Goal: Book appointment/travel/reservation

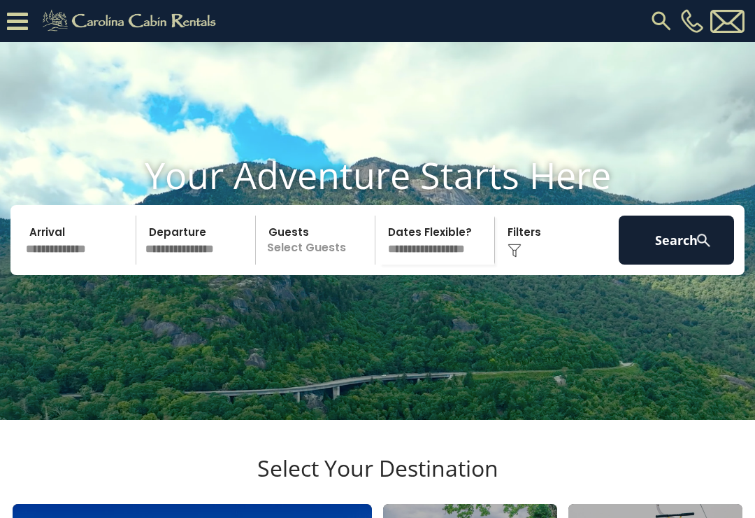
click at [70, 264] on input "text" at bounding box center [78, 239] width 115 height 49
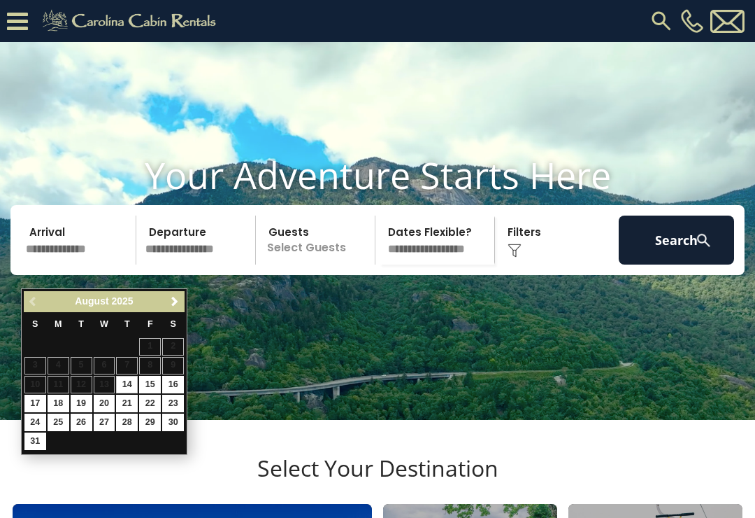
click at [175, 303] on span "Next" at bounding box center [174, 301] width 11 height 11
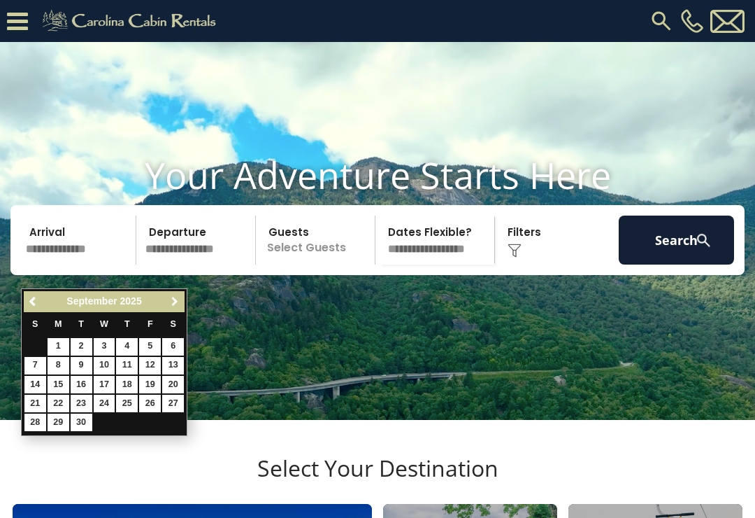
click at [173, 304] on span "Next" at bounding box center [174, 301] width 11 height 11
click at [176, 297] on span "Next" at bounding box center [174, 301] width 11 height 11
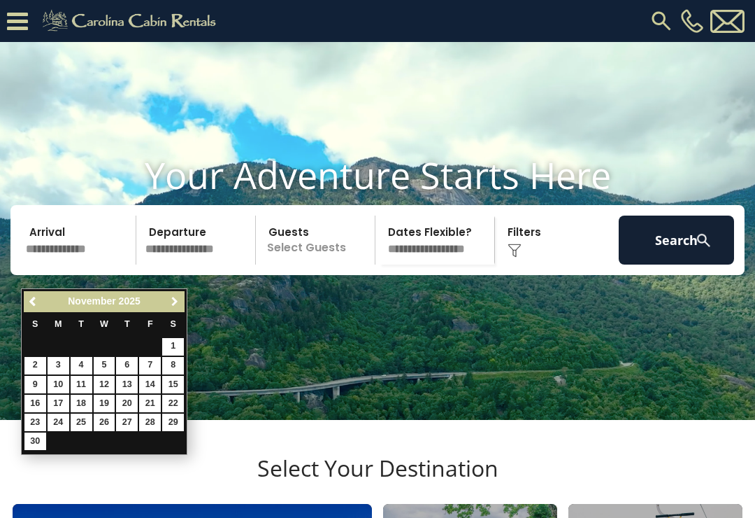
click at [176, 302] on span "Next" at bounding box center [174, 301] width 11 height 11
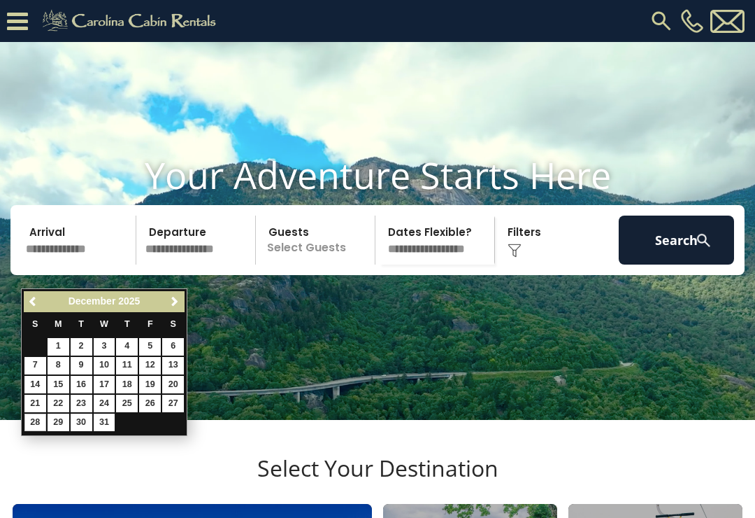
click at [28, 413] on link "28" at bounding box center [35, 421] width 22 height 17
type input "********"
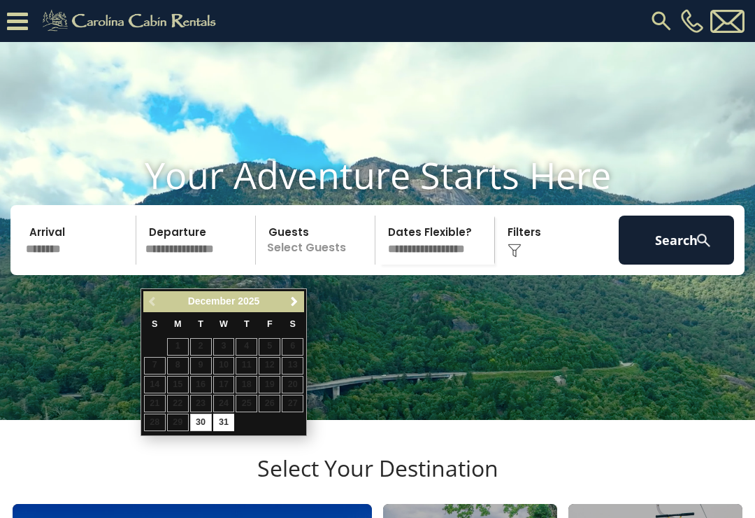
click at [221, 416] on link "31" at bounding box center [224, 421] width 22 height 17
type input "********"
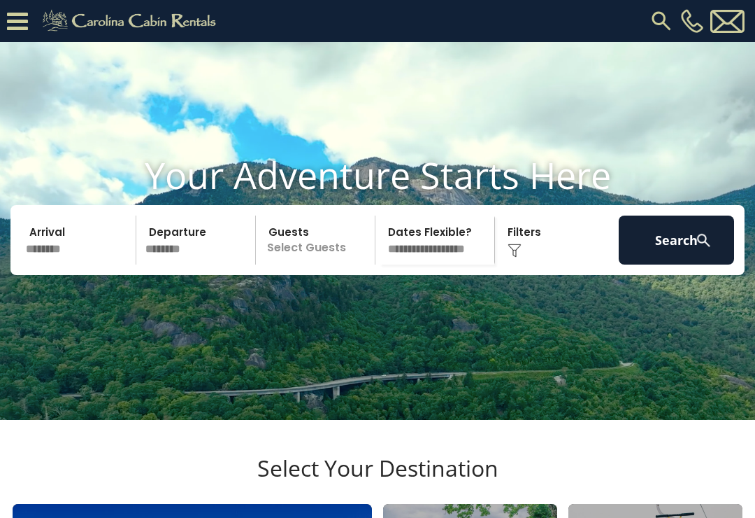
click at [56, 264] on input "********" at bounding box center [78, 239] width 115 height 49
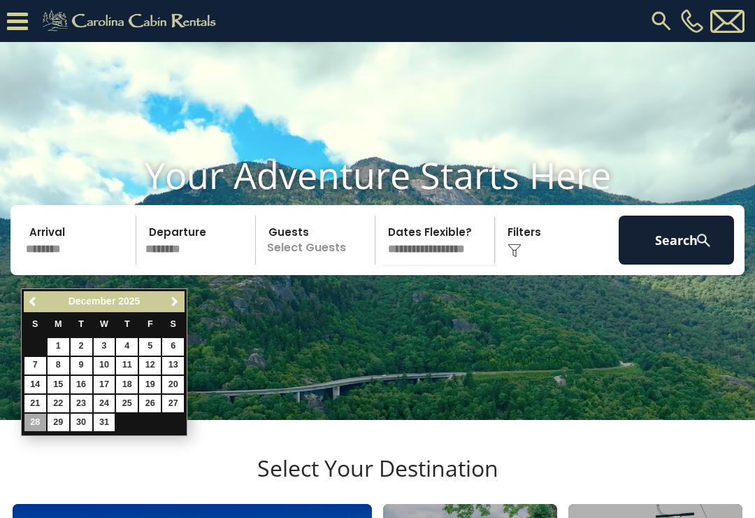
click at [36, 397] on link "21" at bounding box center [35, 403] width 22 height 17
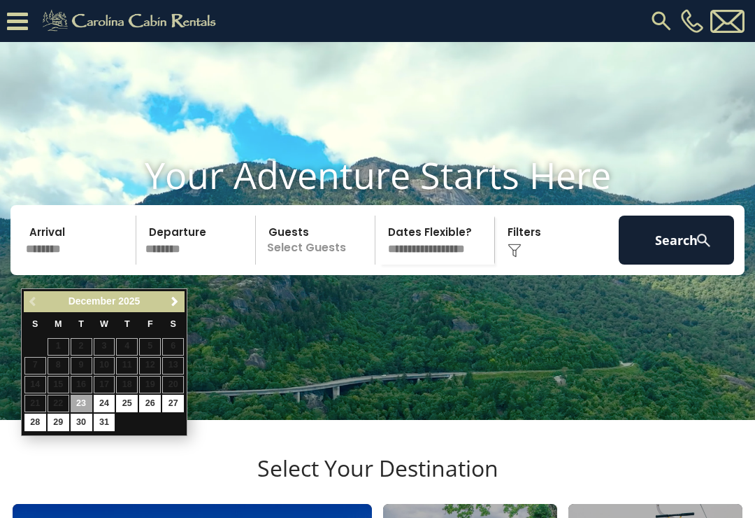
type input "********"
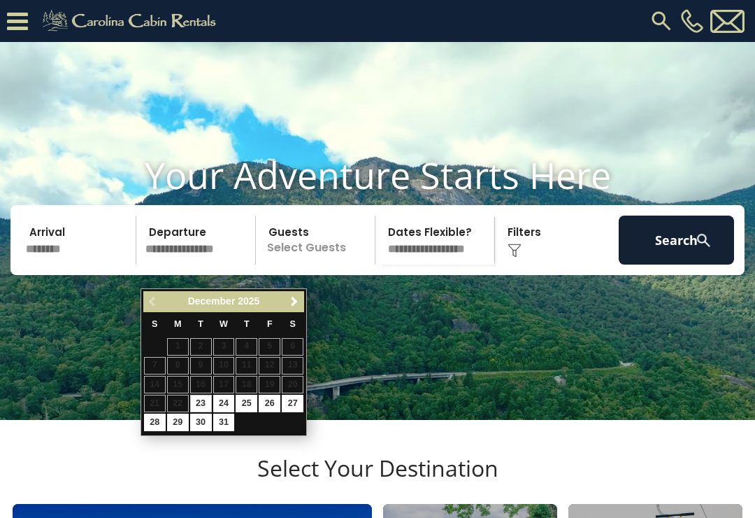
click at [295, 398] on link "27" at bounding box center [293, 403] width 22 height 17
type input "********"
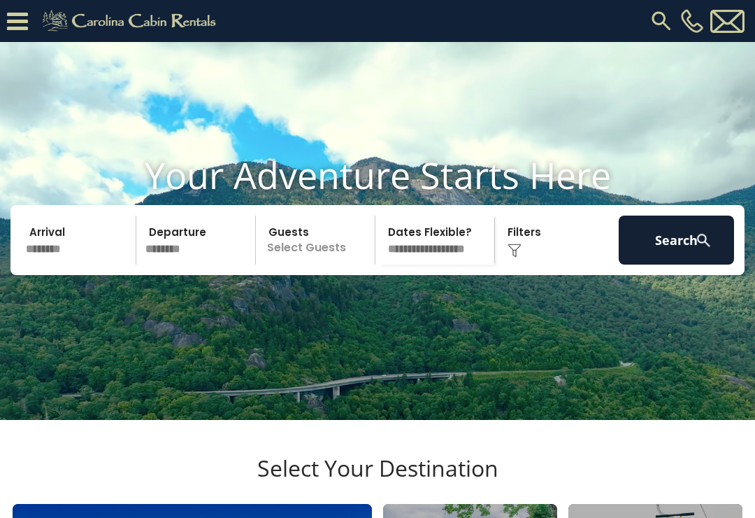
click at [315, 264] on p "Select Guests" at bounding box center [317, 239] width 115 height 49
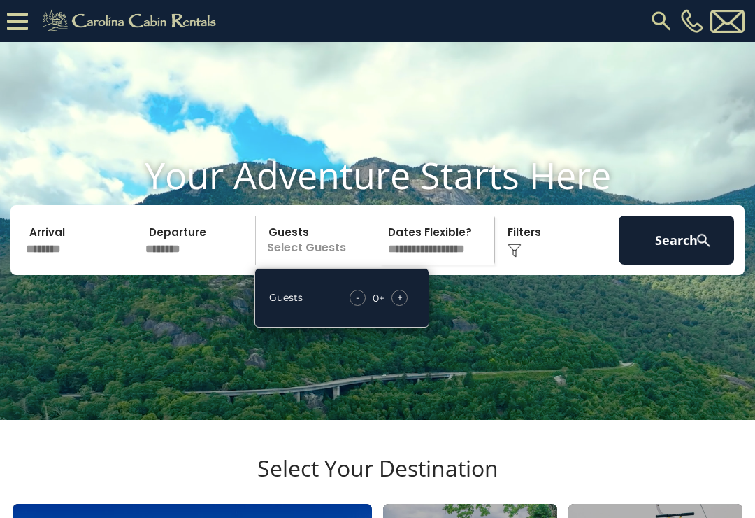
click at [402, 304] on span "+" at bounding box center [400, 297] width 6 height 14
click at [406, 306] on div "+" at bounding box center [400, 298] width 16 height 16
click at [404, 306] on div "+" at bounding box center [400, 298] width 16 height 16
click at [413, 306] on div "- 4 + +" at bounding box center [379, 298] width 72 height 16
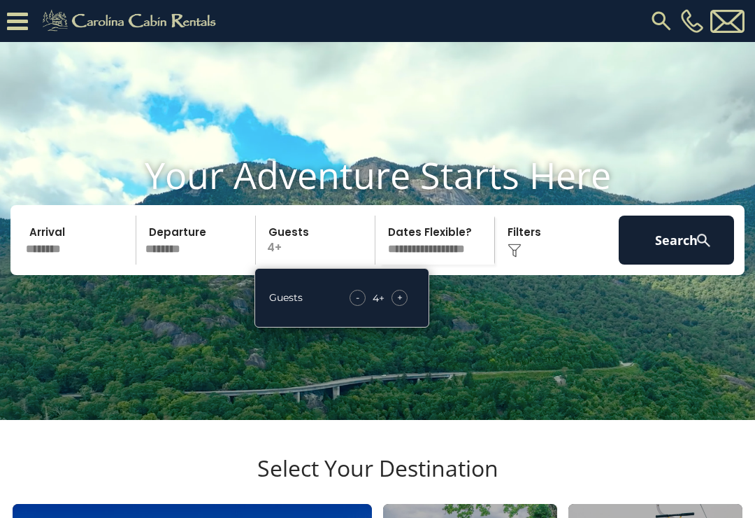
click at [410, 306] on div "- 4 + +" at bounding box center [379, 298] width 72 height 16
click at [413, 306] on div "- 4 + +" at bounding box center [379, 298] width 72 height 16
click at [403, 306] on div "+" at bounding box center [400, 298] width 16 height 16
click at [402, 304] on span "+" at bounding box center [400, 297] width 6 height 14
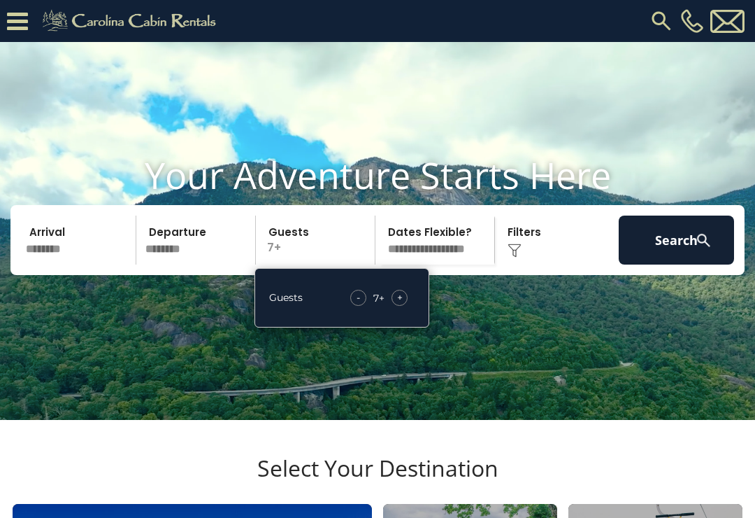
click at [400, 304] on span "+" at bounding box center [400, 297] width 6 height 14
click at [678, 264] on button "Search" at bounding box center [676, 239] width 115 height 49
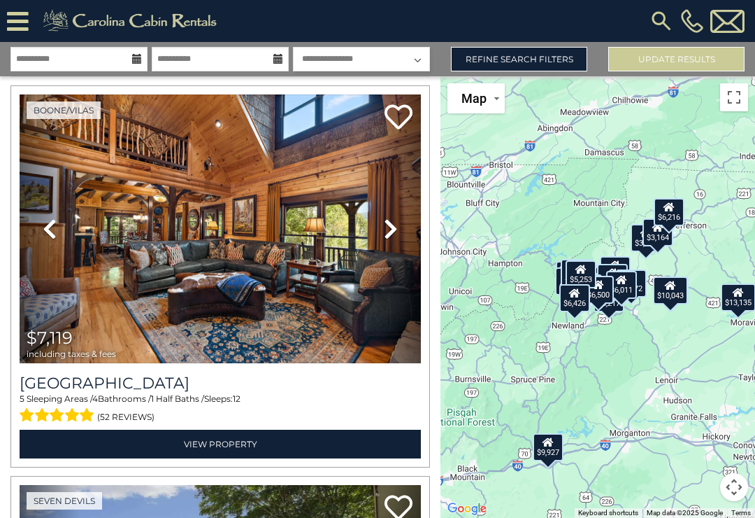
scroll to position [3947, 0]
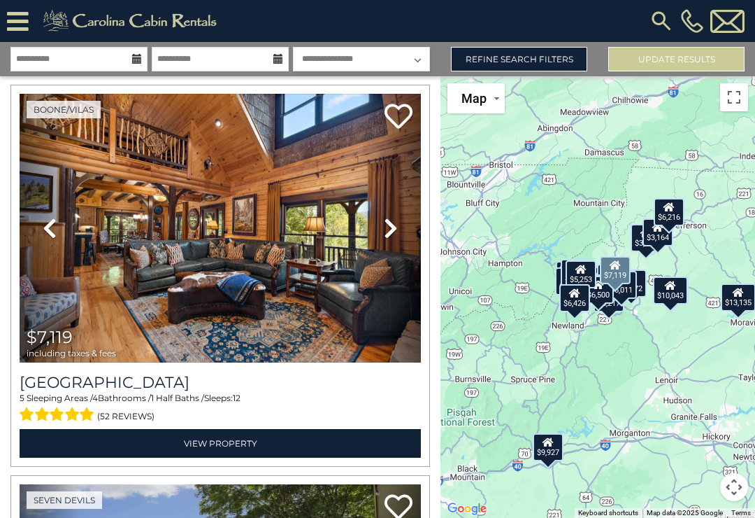
click at [391, 232] on icon at bounding box center [391, 228] width 14 height 22
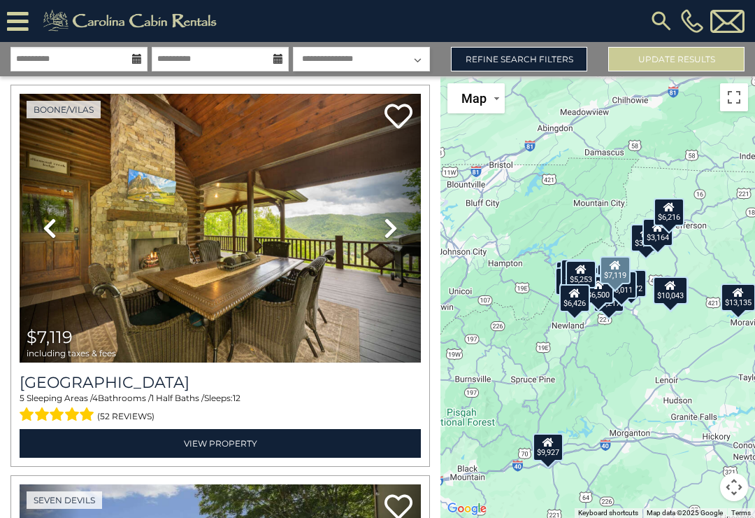
click at [388, 235] on icon at bounding box center [391, 228] width 14 height 22
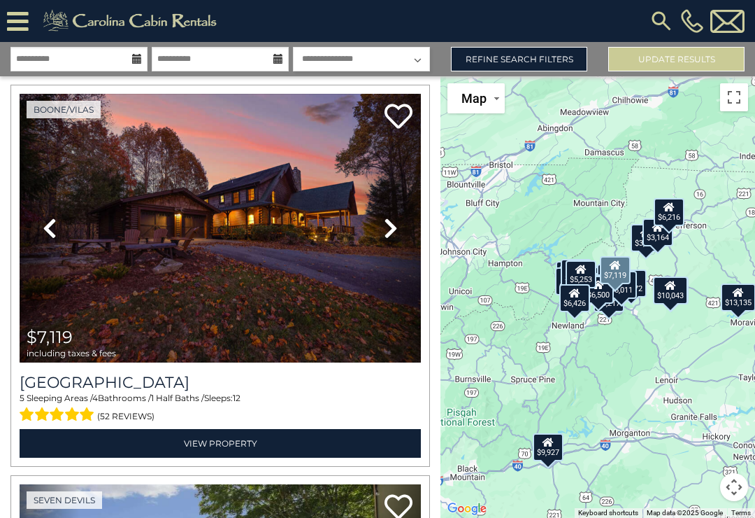
click at [388, 236] on icon at bounding box center [391, 228] width 14 height 22
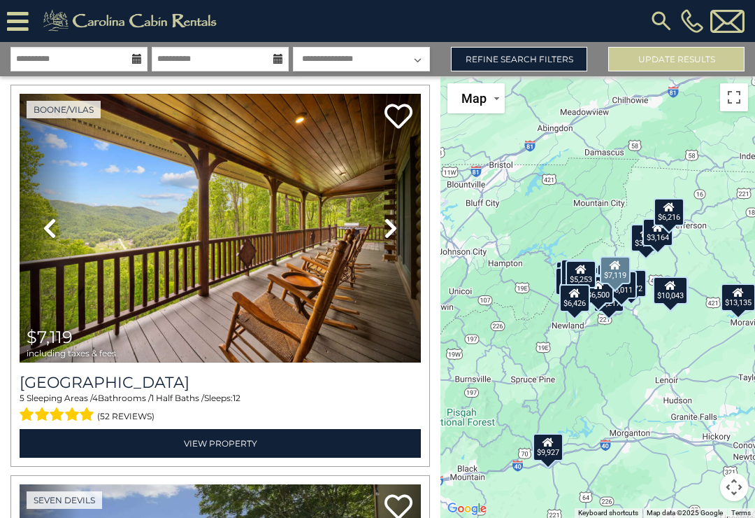
click at [393, 242] on link "Next" at bounding box center [391, 228] width 60 height 269
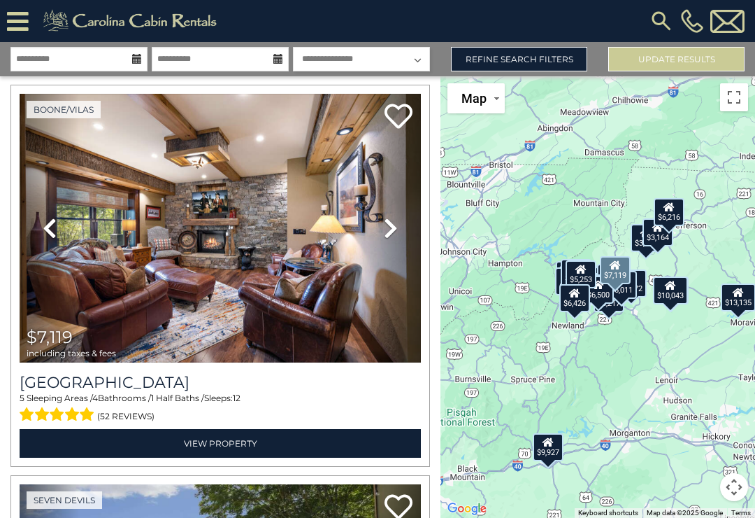
click at [394, 237] on icon at bounding box center [391, 228] width 14 height 22
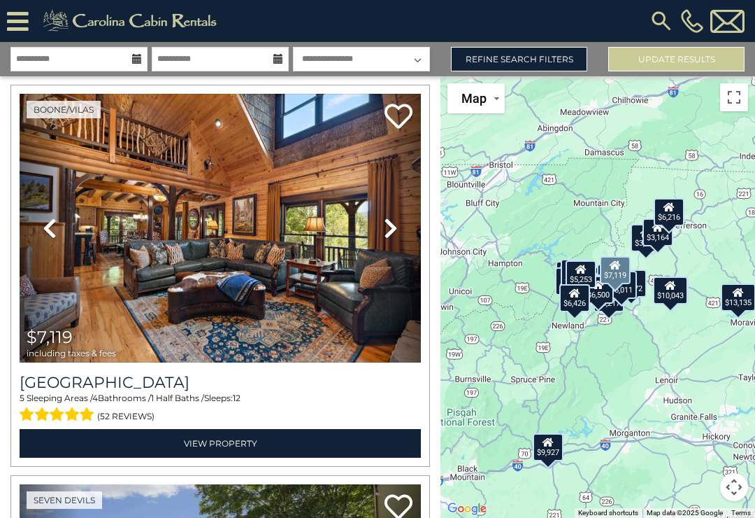
click at [395, 243] on link "Next" at bounding box center [391, 228] width 60 height 269
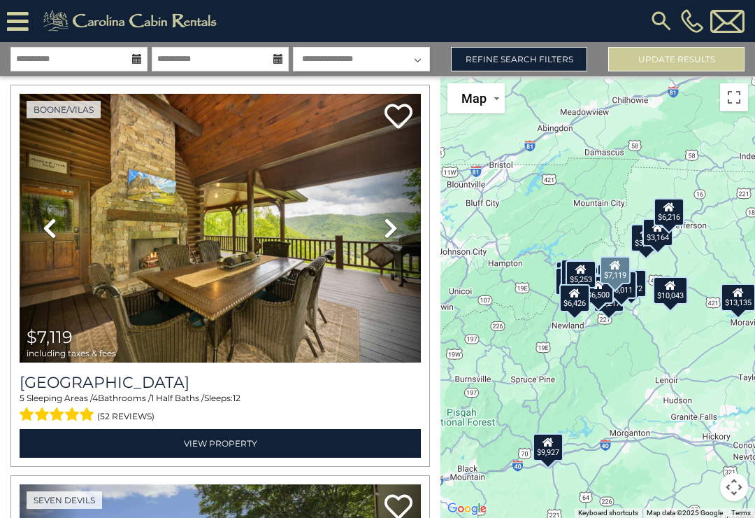
click at [389, 242] on link "Next" at bounding box center [391, 228] width 60 height 269
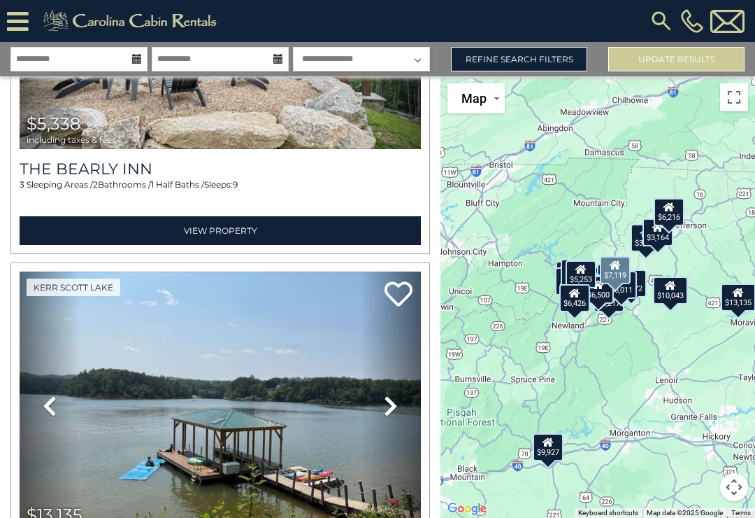
scroll to position [3377, 0]
